Goal: Complete application form

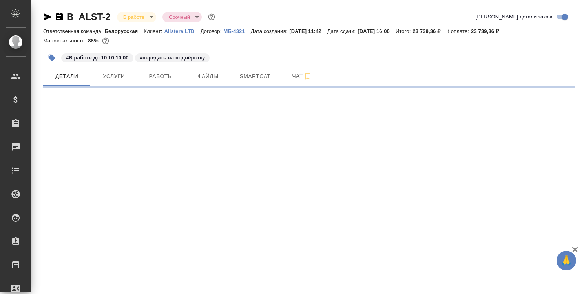
select select "RU"
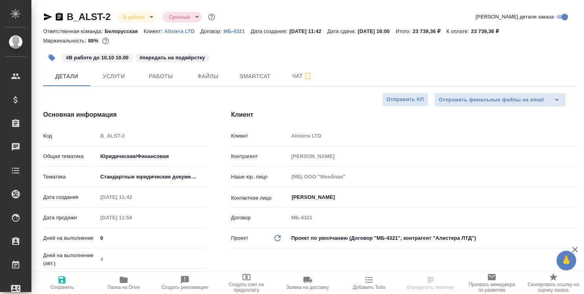
type textarea "x"
type input "[PERSON_NAME]"
type input "[PERSON_NAME]pavlova"
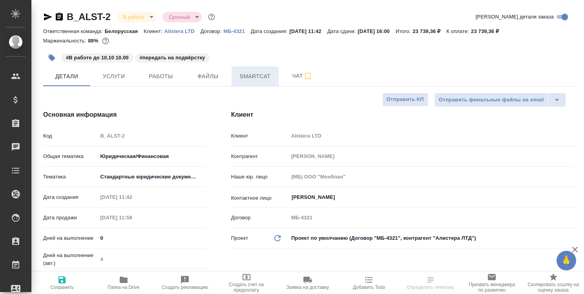
click at [254, 79] on span "Smartcat" at bounding box center [255, 76] width 38 height 10
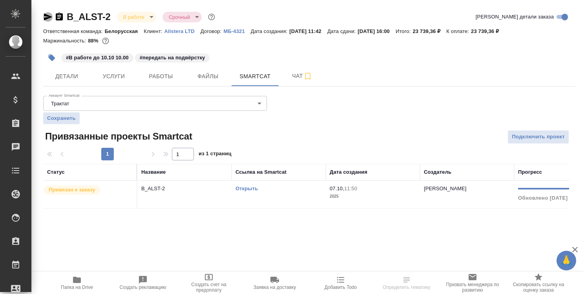
click at [46, 17] on icon "button" at bounding box center [47, 16] width 9 height 9
